Goal: Task Accomplishment & Management: Manage account settings

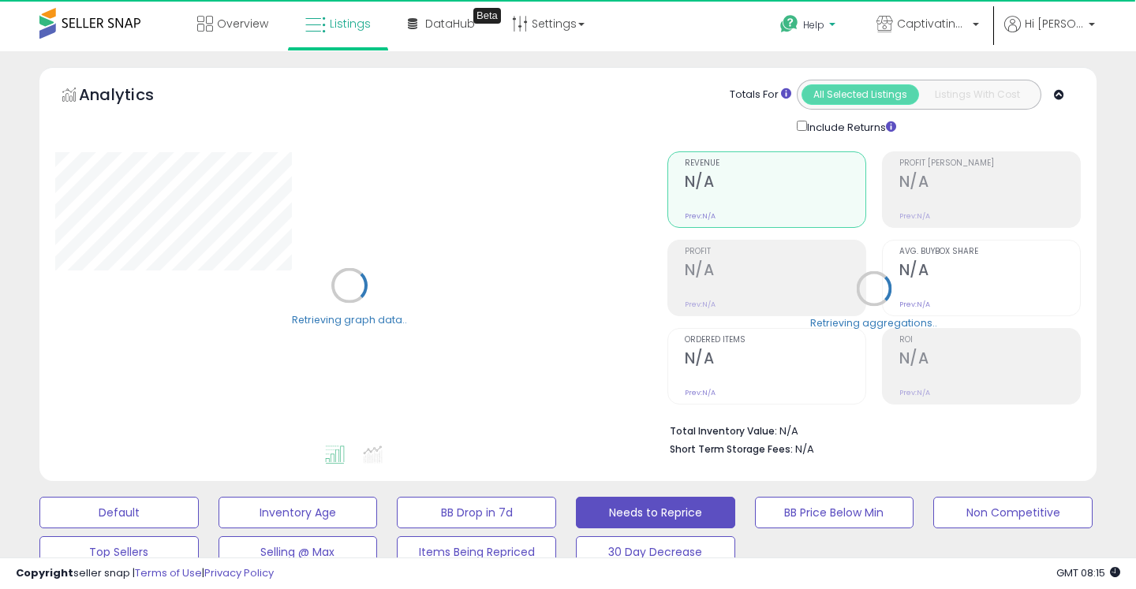
select select "**"
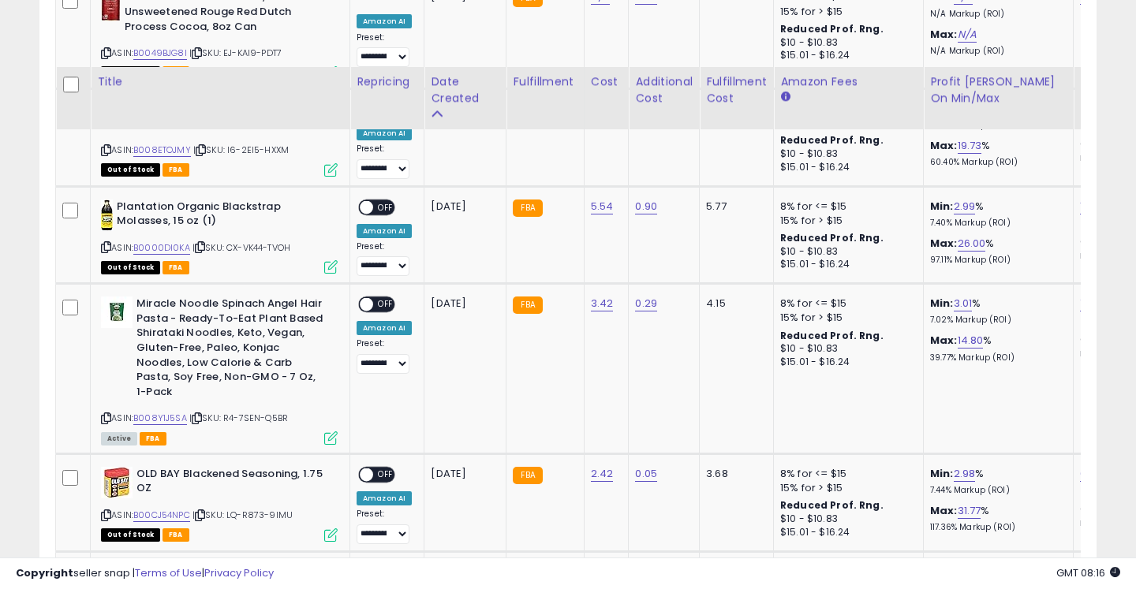
scroll to position [1132, 0]
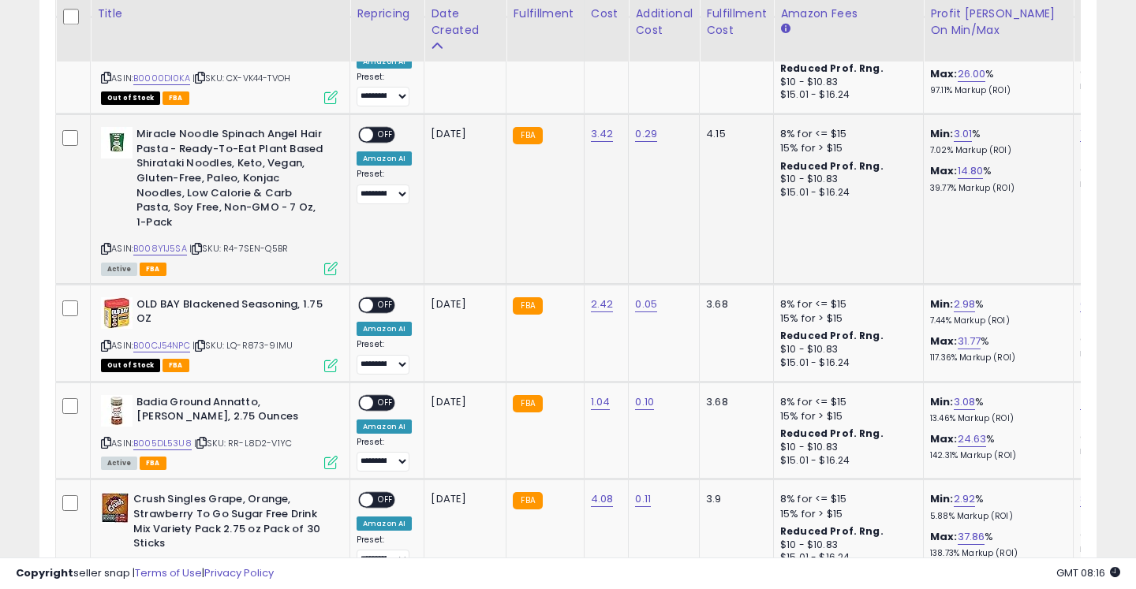
click at [376, 128] on div "ON OFF" at bounding box center [376, 135] width 37 height 17
click at [383, 129] on span "OFF" at bounding box center [385, 135] width 25 height 13
click at [384, 396] on span "OFF" at bounding box center [385, 402] width 25 height 13
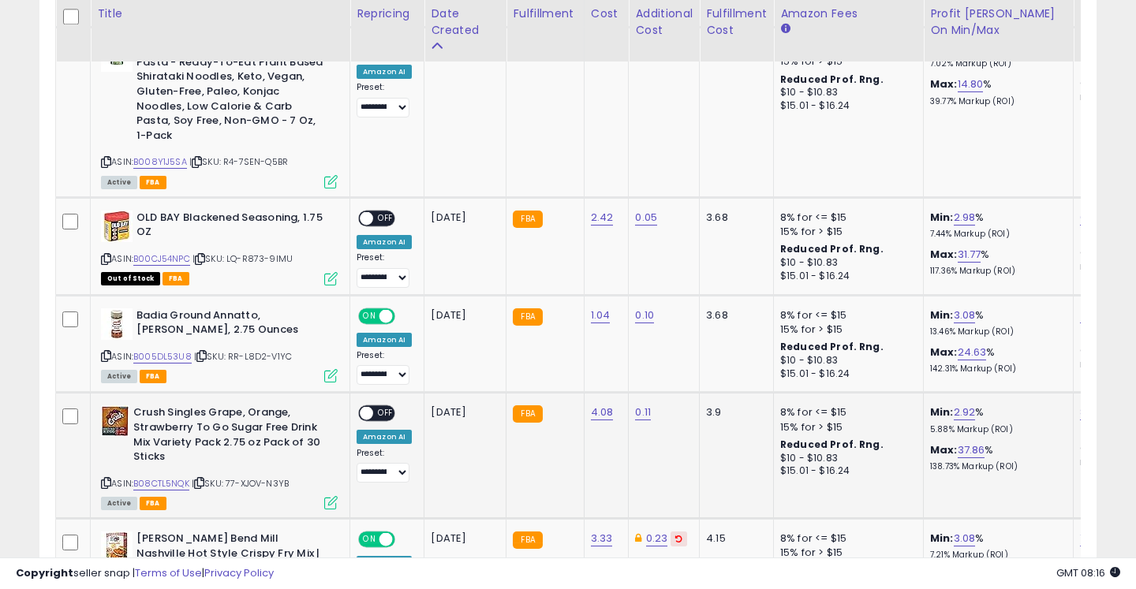
scroll to position [1219, 0]
click at [387, 406] on span "OFF" at bounding box center [385, 412] width 25 height 13
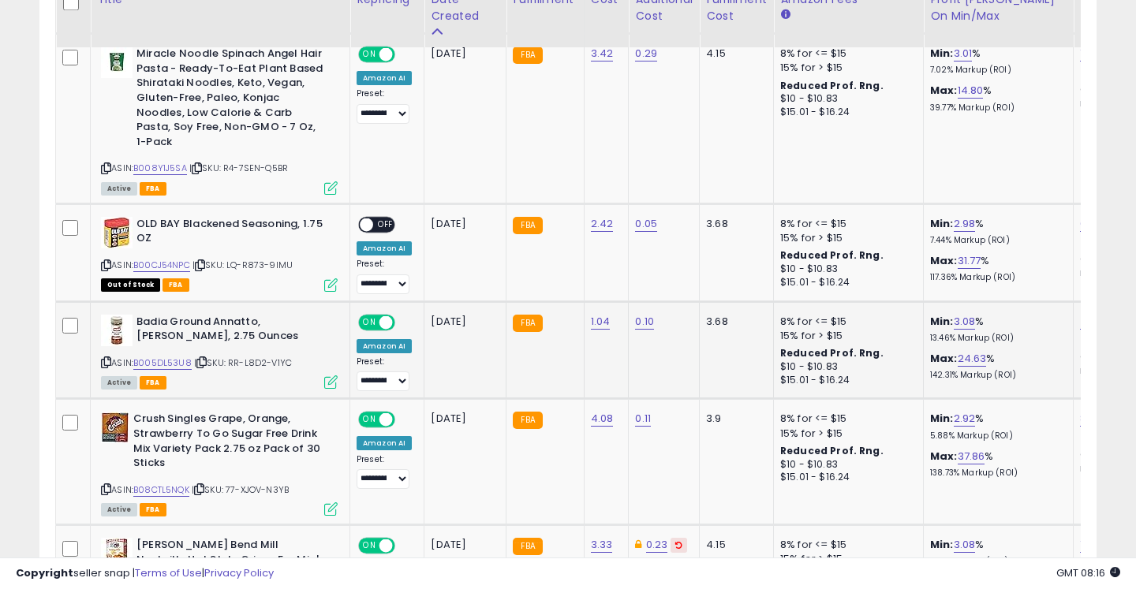
scroll to position [1196, 0]
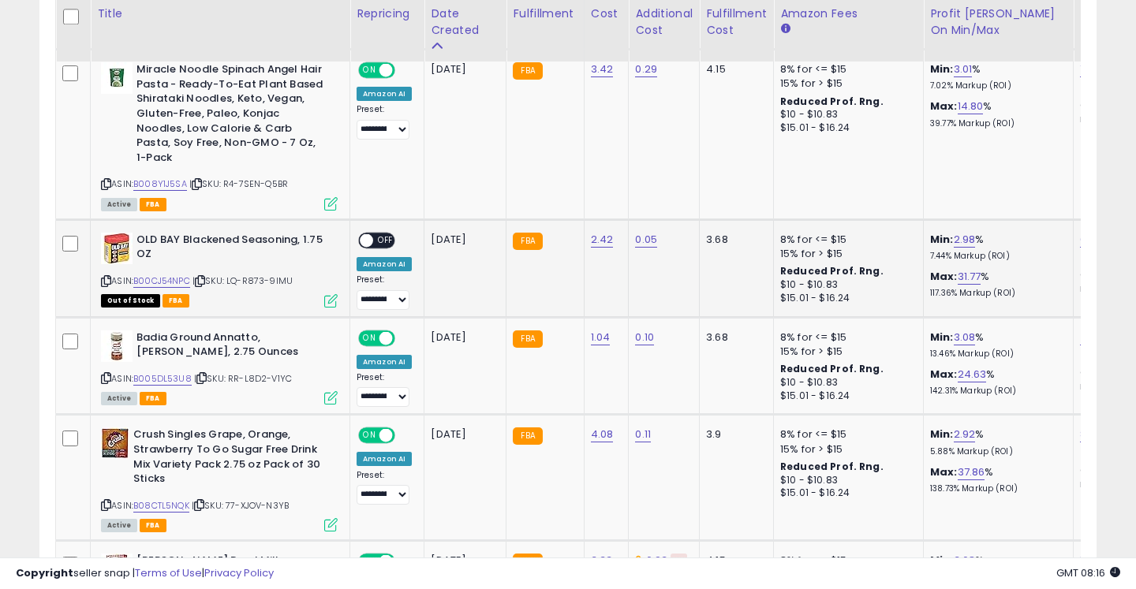
click at [387, 234] on span "OFF" at bounding box center [385, 240] width 25 height 13
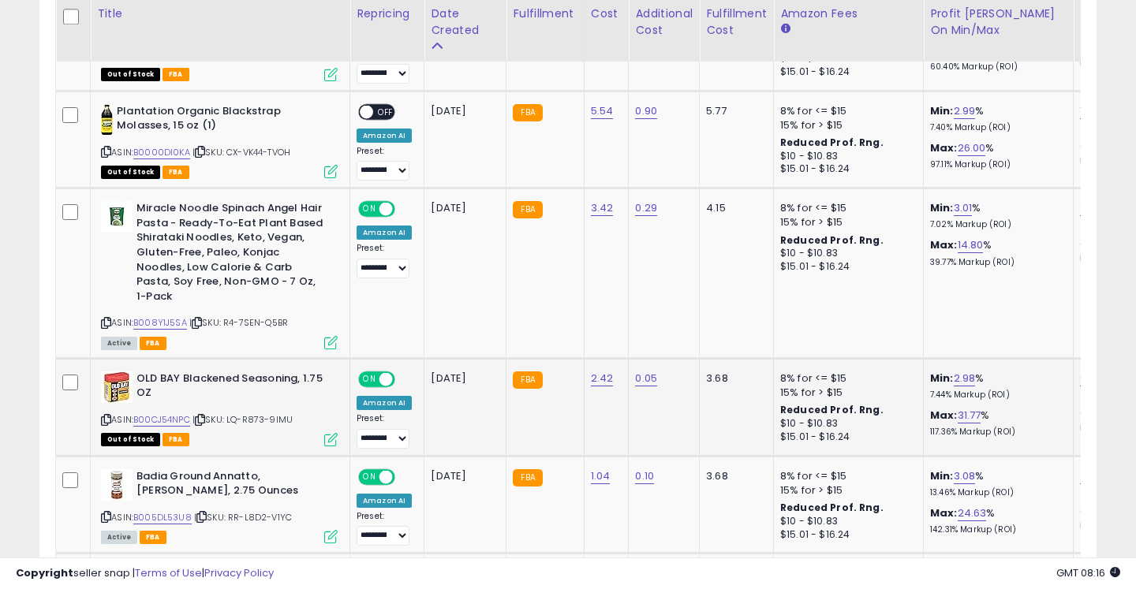
scroll to position [1039, 0]
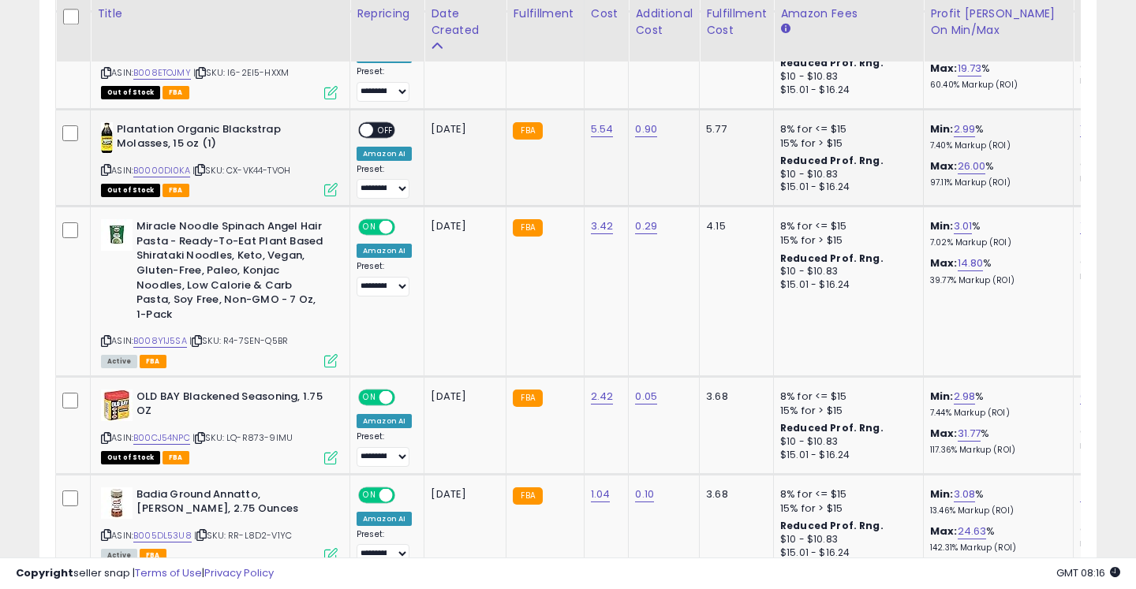
click at [380, 136] on span "OFF" at bounding box center [385, 129] width 25 height 13
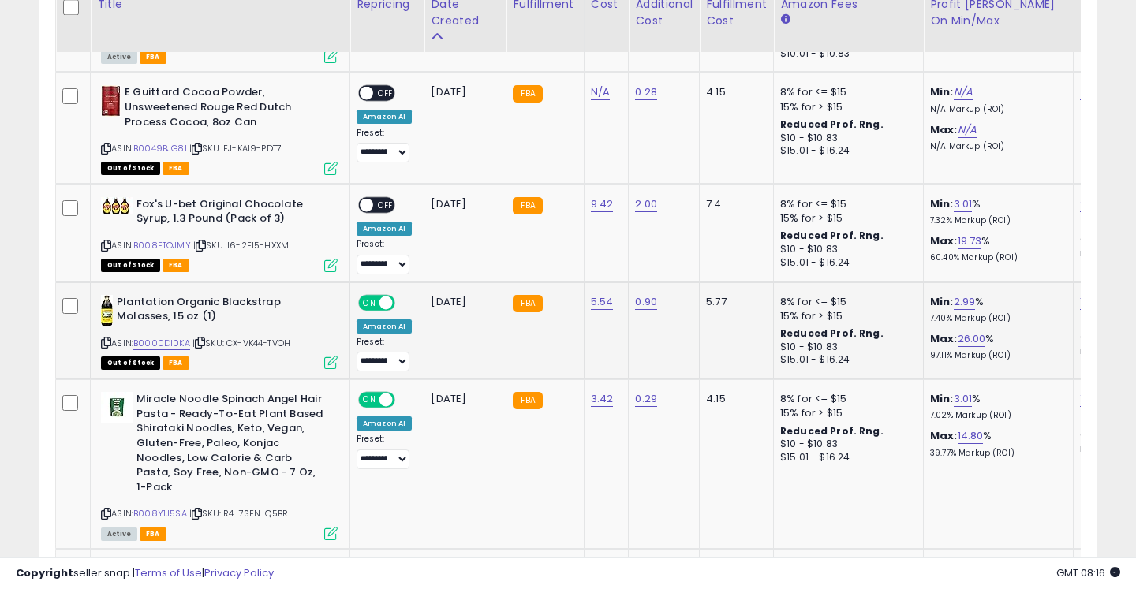
scroll to position [826, 0]
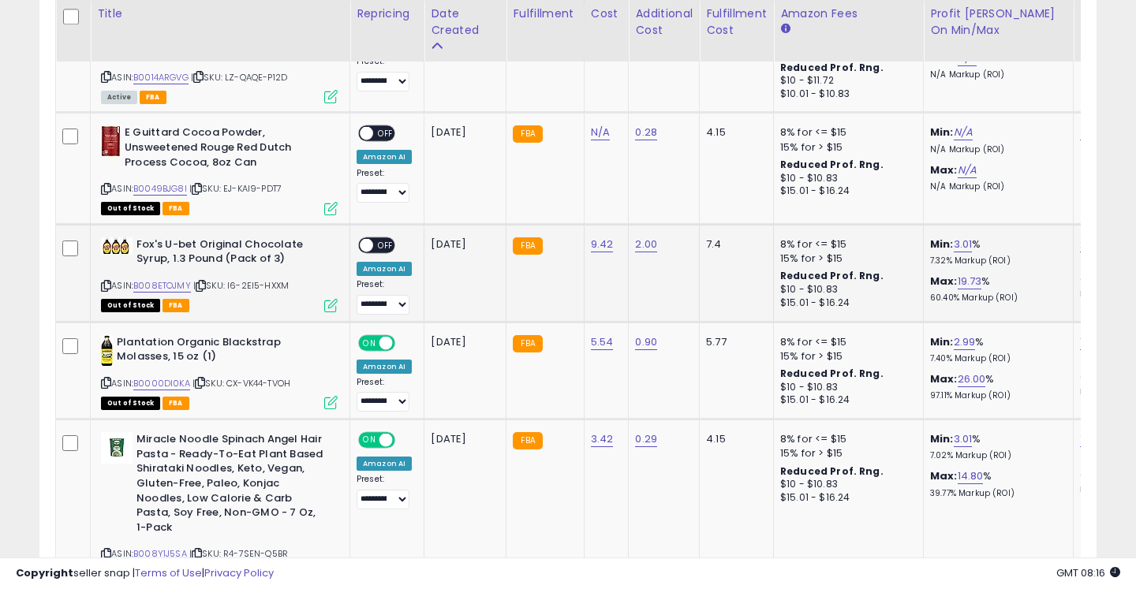
click at [383, 239] on span "OFF" at bounding box center [385, 244] width 25 height 13
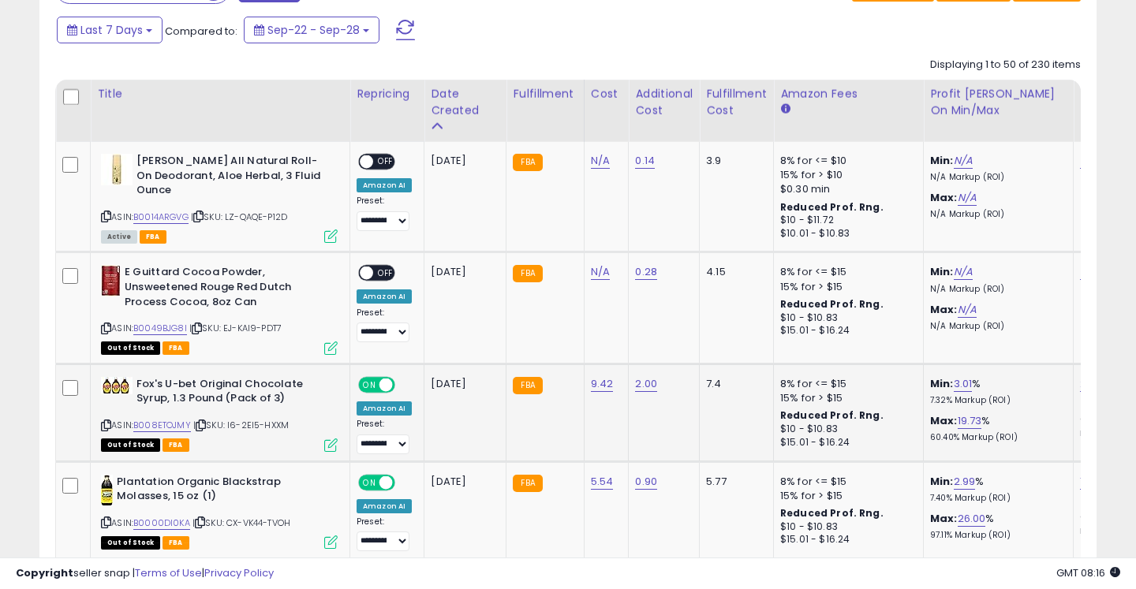
scroll to position [622, 0]
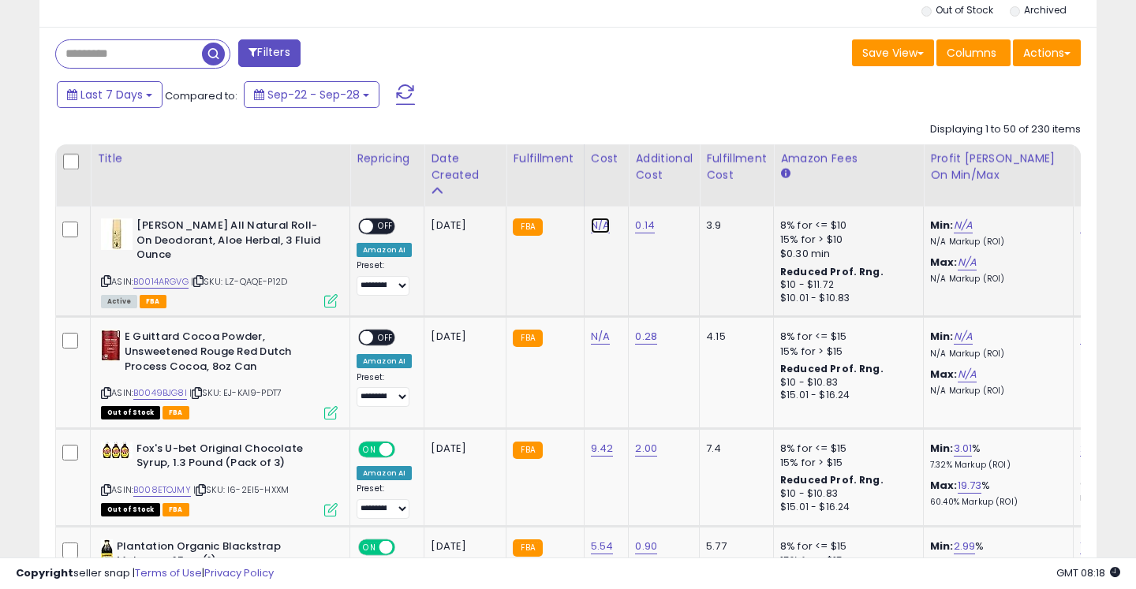
click at [591, 230] on link "N/A" at bounding box center [600, 226] width 19 height 16
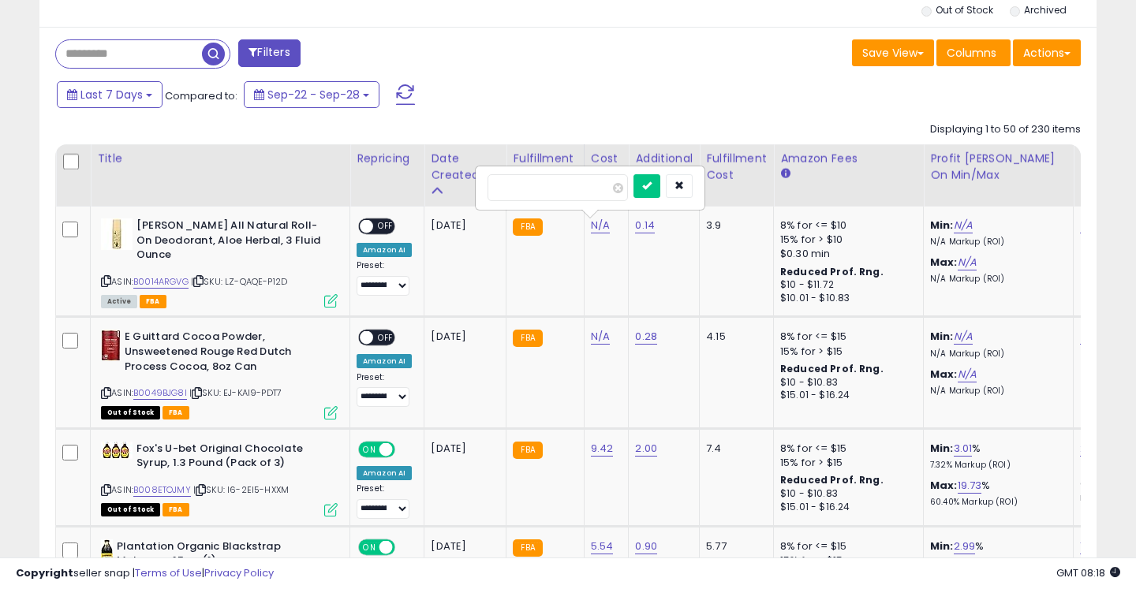
type input "****"
click at [603, 346] on td "N/A" at bounding box center [606, 372] width 45 height 111
click at [603, 336] on link "N/A" at bounding box center [600, 337] width 19 height 16
type input "****"
click at [652, 187] on icon "submit" at bounding box center [646, 185] width 9 height 9
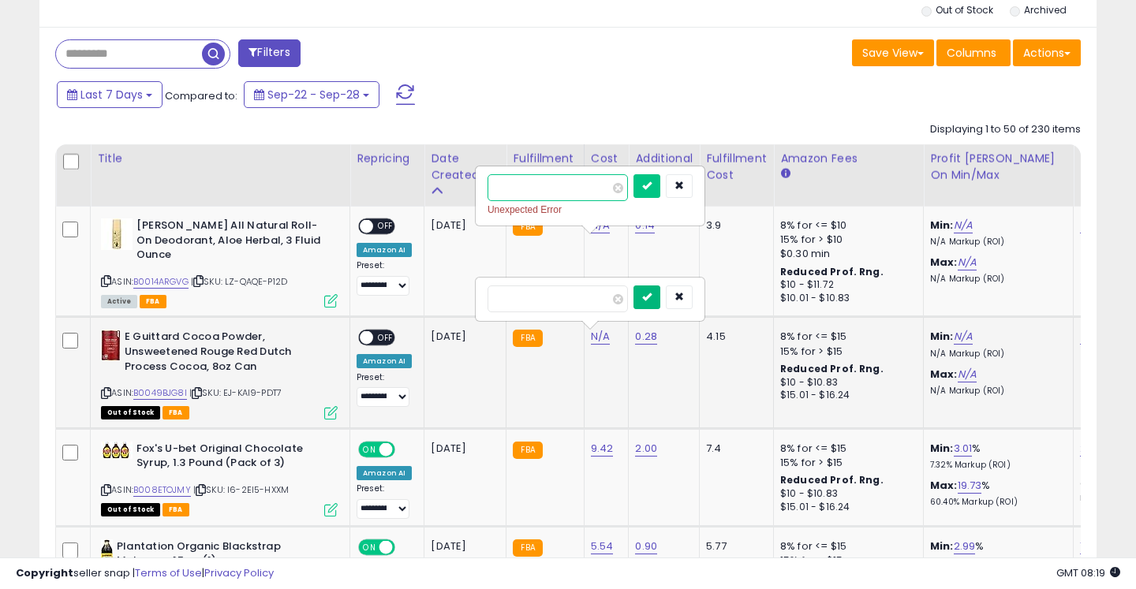
click at [660, 291] on button "submit" at bounding box center [647, 298] width 27 height 24
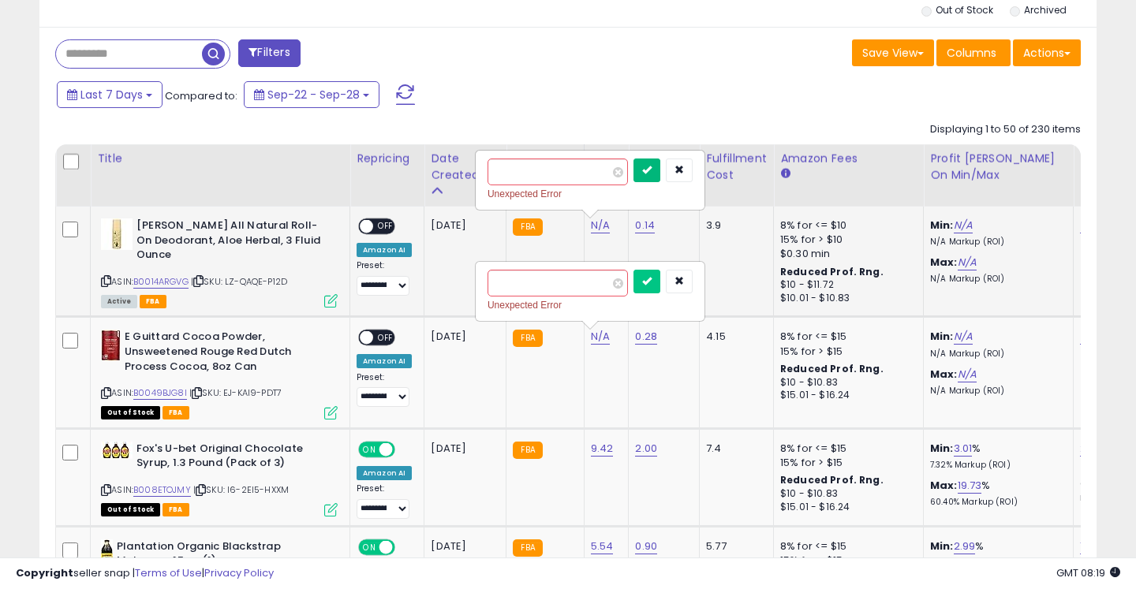
click at [652, 173] on icon "submit" at bounding box center [646, 169] width 9 height 9
click at [684, 174] on icon "button" at bounding box center [679, 169] width 9 height 9
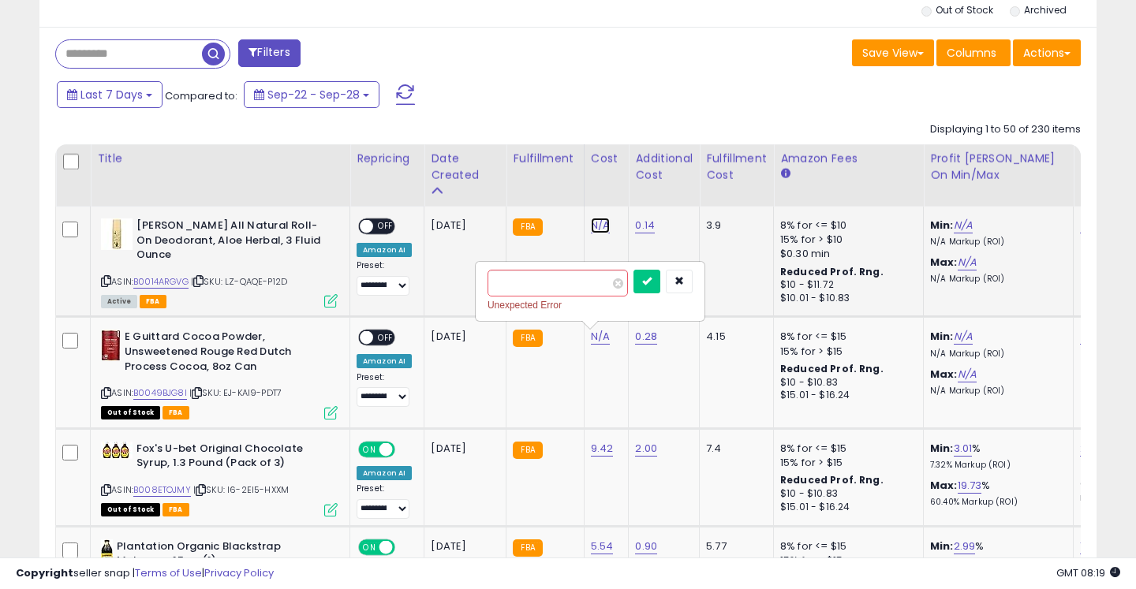
click at [594, 226] on link "N/A" at bounding box center [600, 226] width 19 height 16
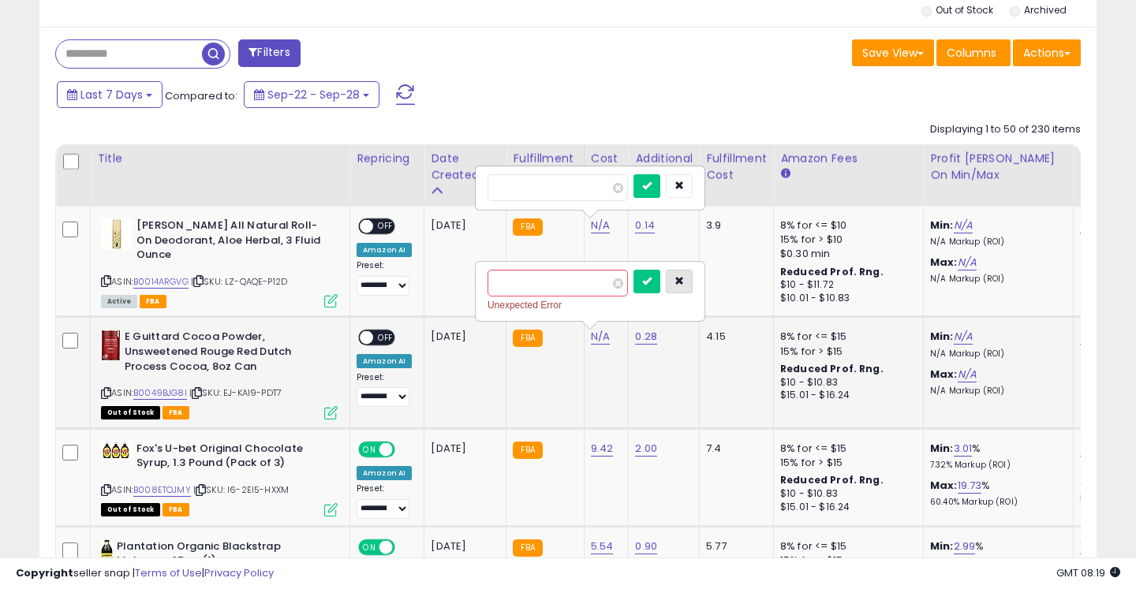
click at [684, 277] on icon "button" at bounding box center [679, 280] width 9 height 9
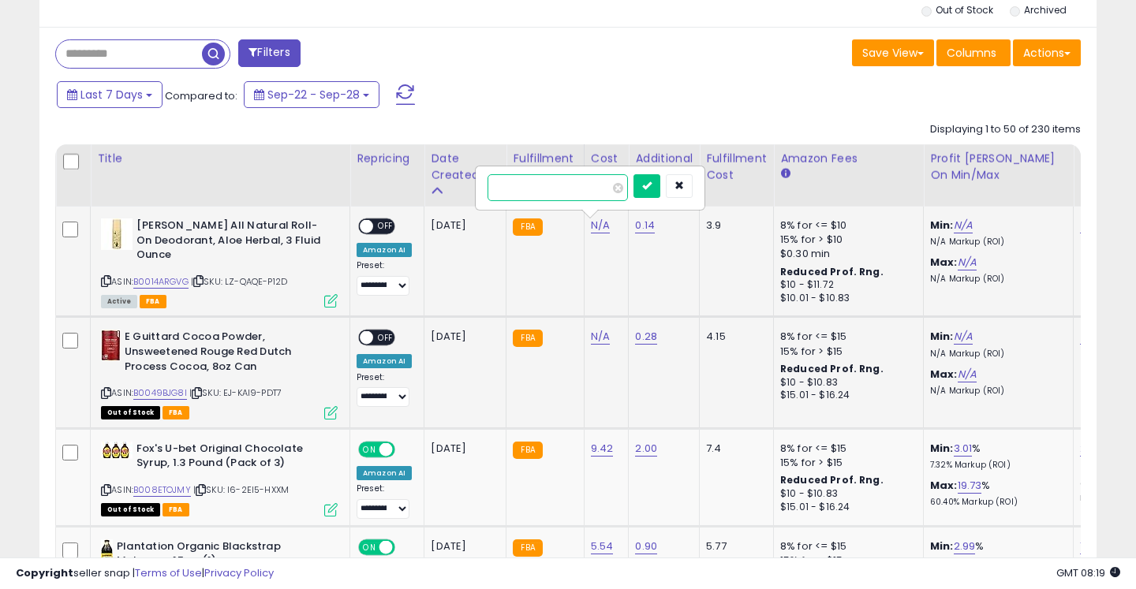
click at [575, 185] on input "number" at bounding box center [558, 187] width 140 height 27
type input "****"
click at [652, 185] on icon "submit" at bounding box center [646, 185] width 9 height 9
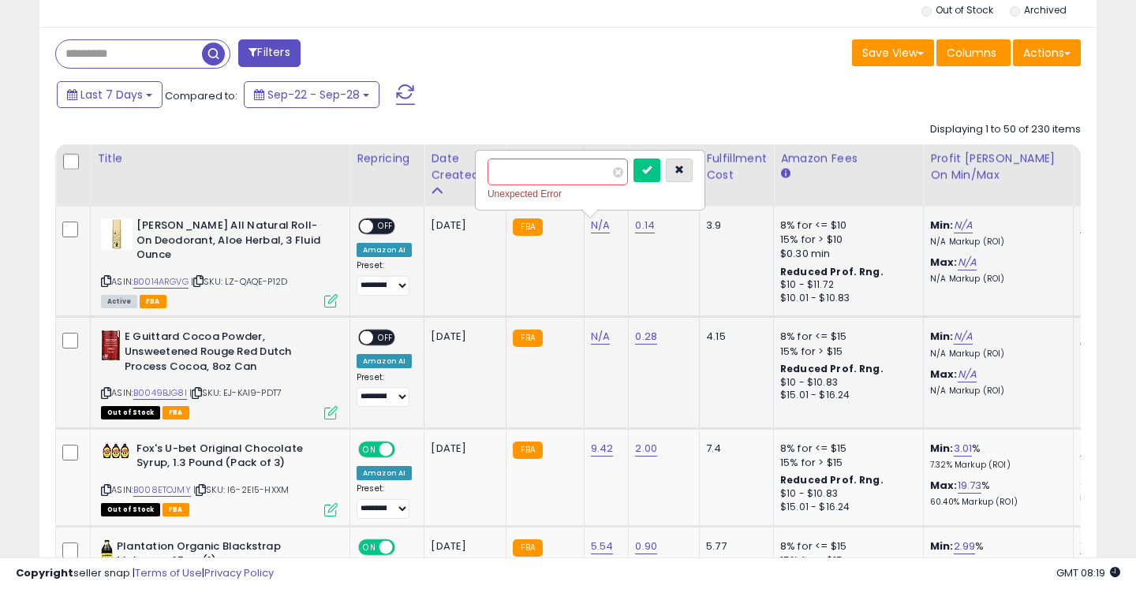
click at [684, 168] on icon "button" at bounding box center [679, 169] width 9 height 9
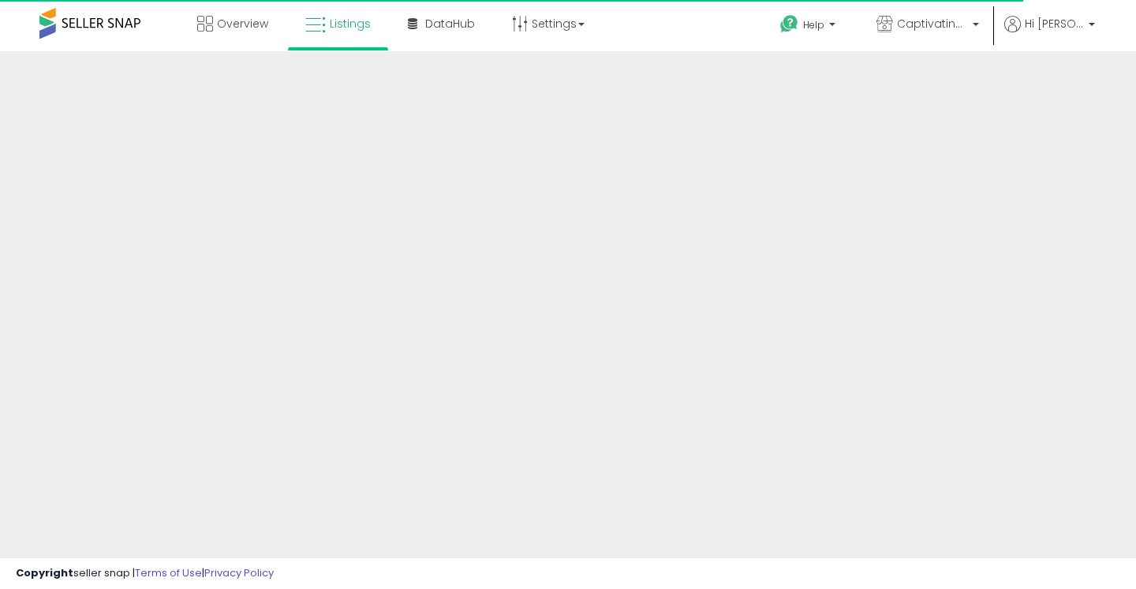
scroll to position [378, 0]
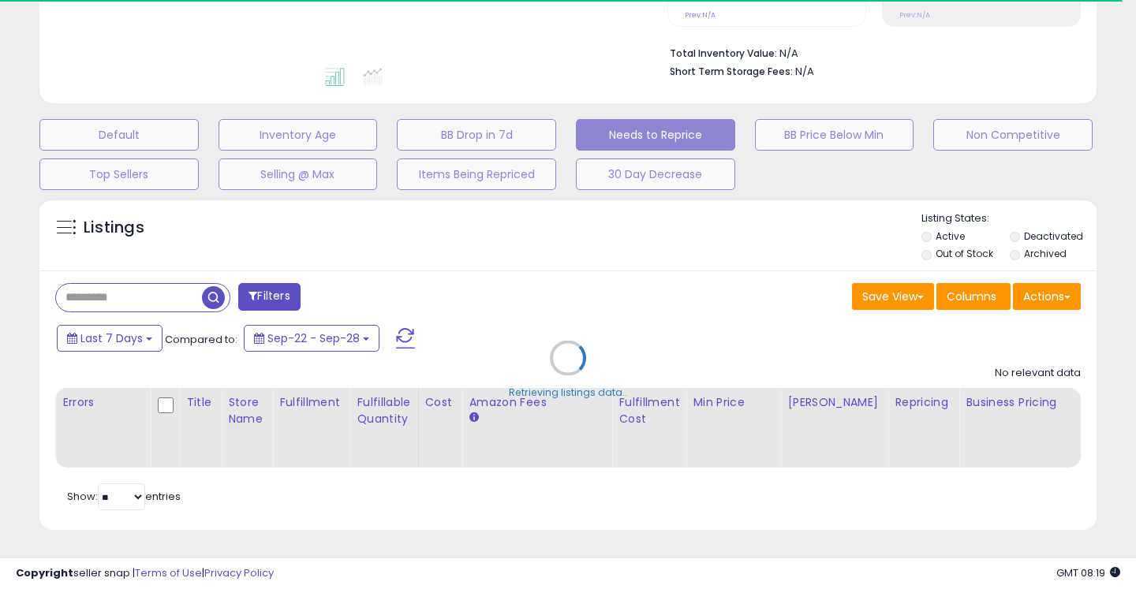
select select "**"
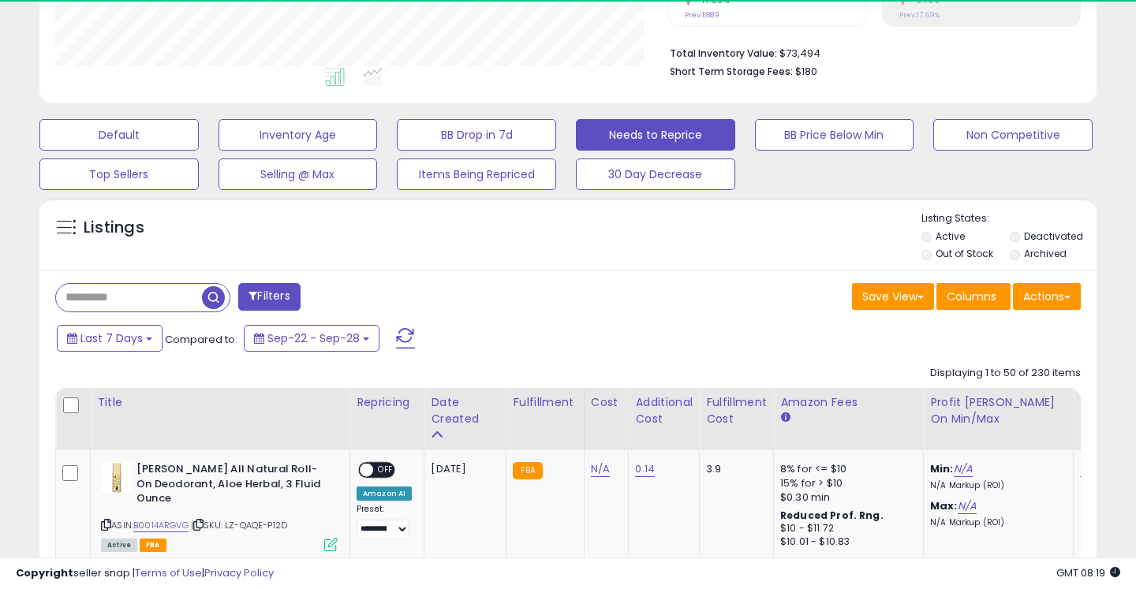
scroll to position [324, 612]
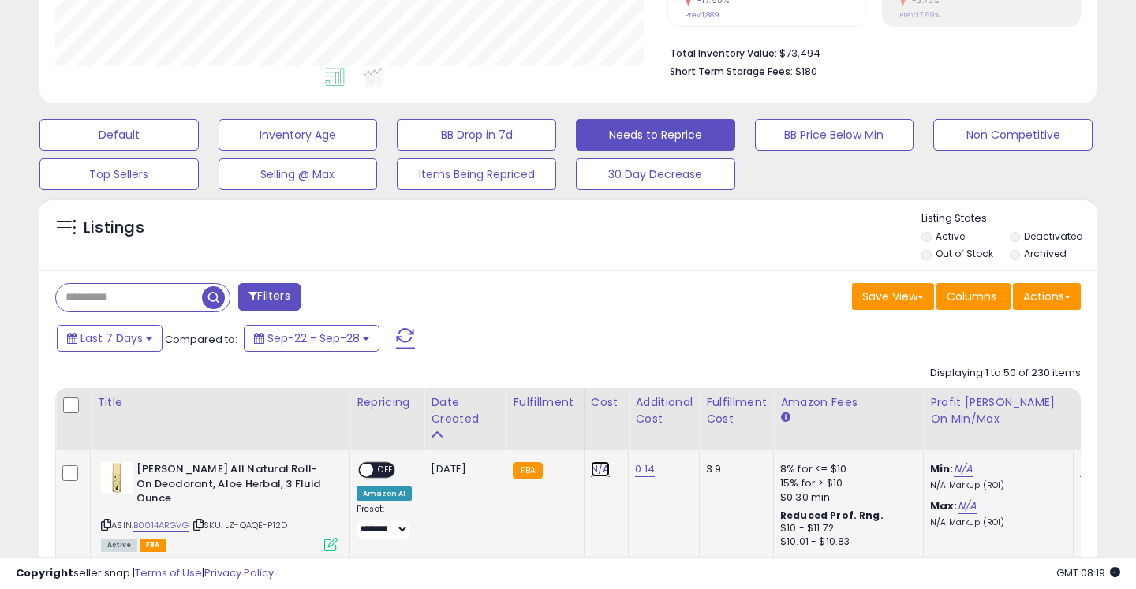
click at [591, 470] on link "N/A" at bounding box center [600, 470] width 19 height 16
type input "****"
click at [660, 437] on button "submit" at bounding box center [647, 430] width 27 height 24
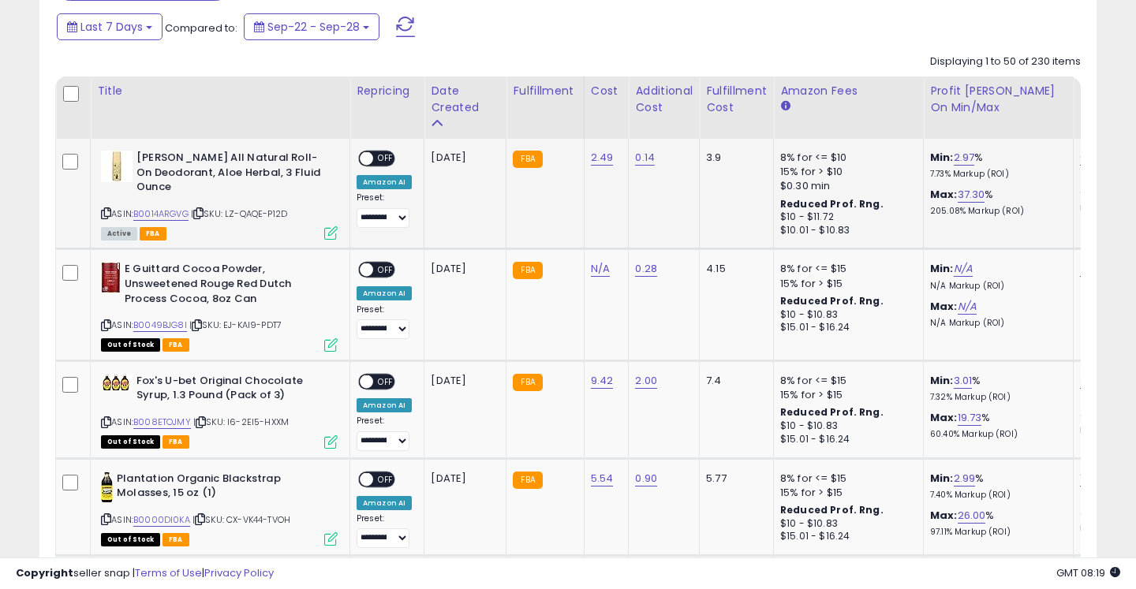
scroll to position [702, 0]
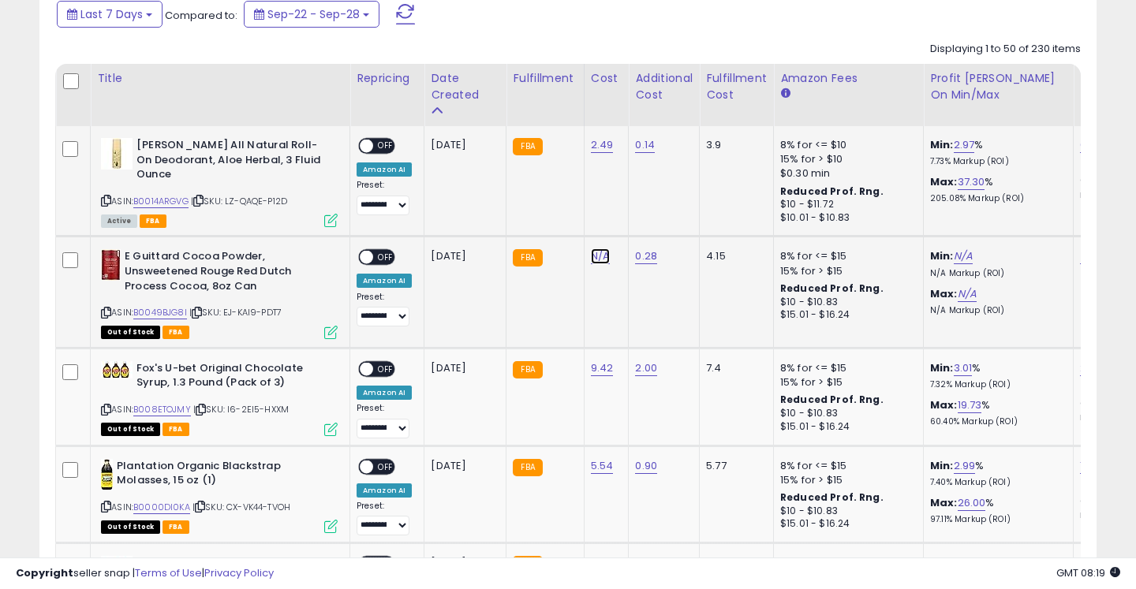
click at [593, 256] on link "N/A" at bounding box center [600, 257] width 19 height 16
type input "****"
click at [652, 217] on icon "submit" at bounding box center [646, 215] width 9 height 9
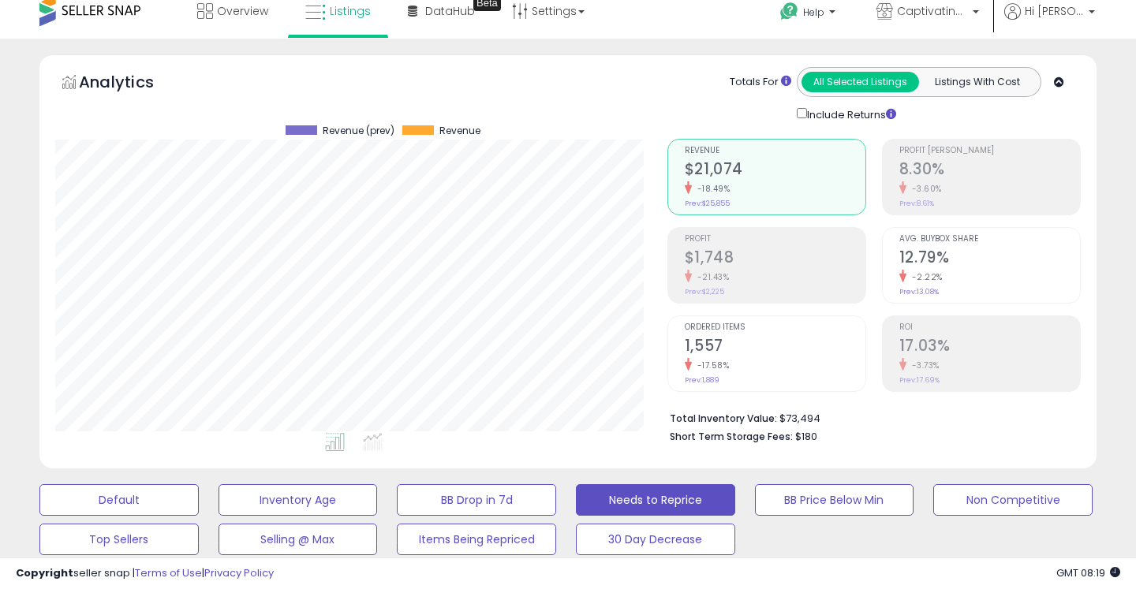
scroll to position [0, 0]
